Goal: Check status: Check status

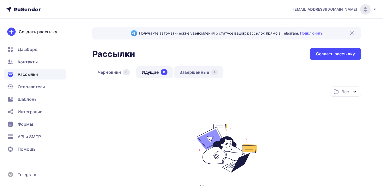
click at [199, 75] on link "Завершенные 4" at bounding box center [198, 72] width 49 height 12
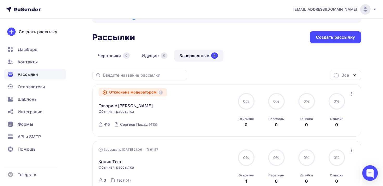
scroll to position [26, 0]
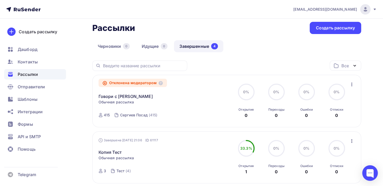
click at [352, 84] on icon "button" at bounding box center [351, 85] width 1 height 4
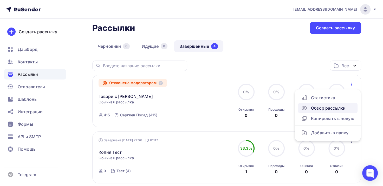
click at [315, 106] on div "Обзор рассылки" at bounding box center [327, 108] width 53 height 6
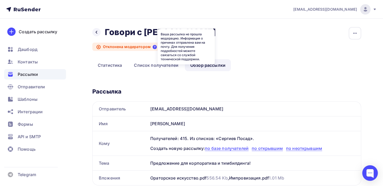
click at [155, 47] on icon at bounding box center [155, 47] width 4 height 4
